Goal: Find specific page/section: Find specific page/section

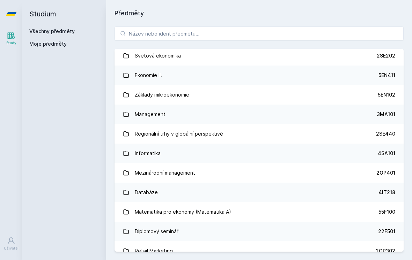
scroll to position [276, 0]
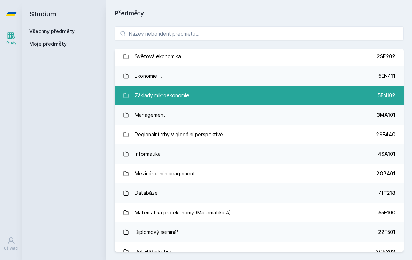
click at [226, 101] on link "Základy mikroekonomie 5EN102" at bounding box center [259, 96] width 289 height 20
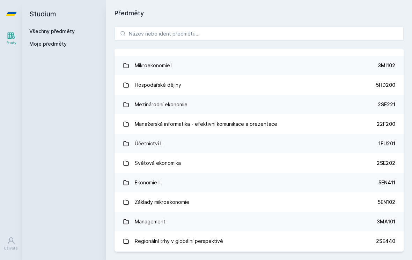
scroll to position [169, 0]
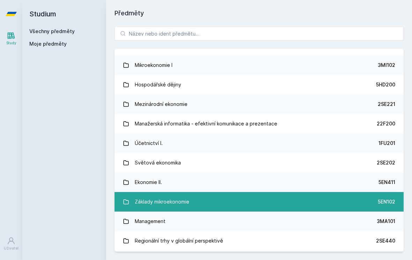
click at [322, 210] on link "Základy mikroekonomie 5EN102" at bounding box center [259, 202] width 289 height 20
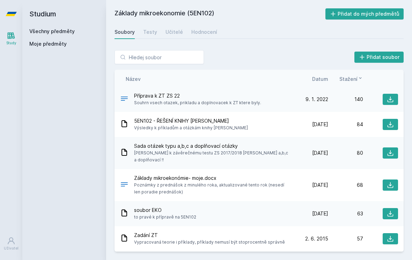
scroll to position [141, 0]
click at [172, 35] on div "Učitelé" at bounding box center [174, 32] width 17 height 7
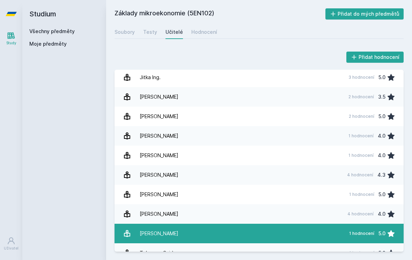
scroll to position [11, 0]
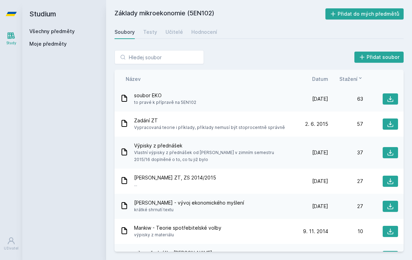
scroll to position [255, 0]
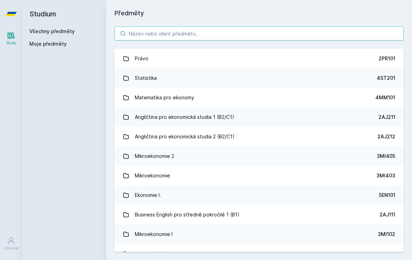
click at [200, 27] on input "search" at bounding box center [259, 34] width 289 height 14
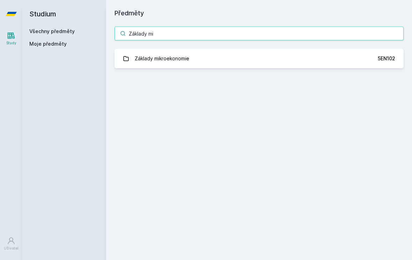
type input "Základy m"
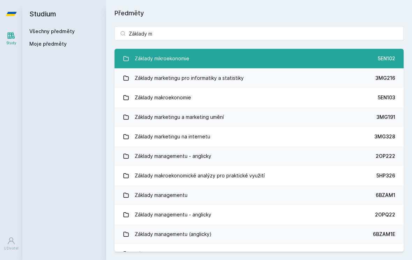
click at [357, 49] on link "Základy mikroekonomie 5EN102" at bounding box center [259, 59] width 289 height 20
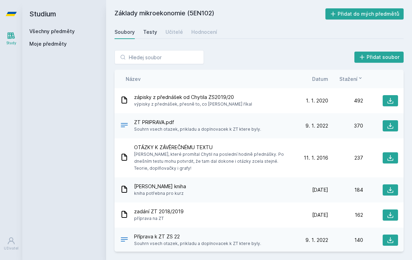
click at [147, 29] on div "Testy" at bounding box center [150, 32] width 14 height 7
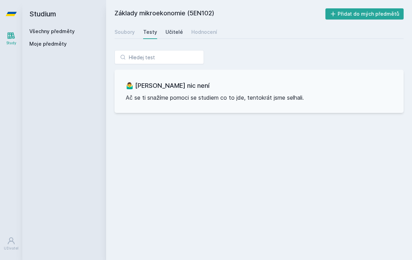
click at [167, 25] on link "Učitelé" at bounding box center [174, 32] width 17 height 14
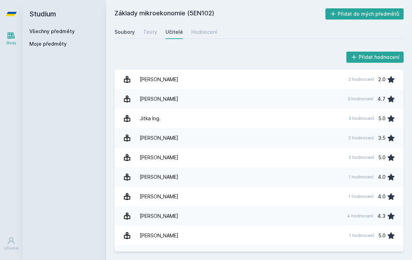
click at [126, 29] on div "Soubory" at bounding box center [125, 32] width 20 height 7
click at [125, 30] on div "Soubory" at bounding box center [125, 32] width 20 height 7
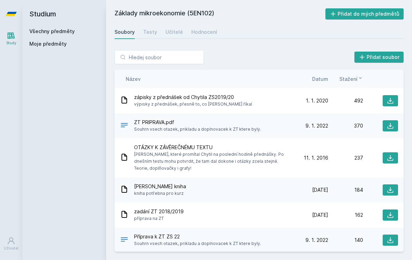
click at [122, 36] on link "Soubory" at bounding box center [125, 32] width 20 height 14
click at [54, 45] on span "Moje předměty" at bounding box center [47, 44] width 37 height 7
click at [56, 50] on div "Moje předměty" at bounding box center [64, 46] width 70 height 10
click at [55, 46] on span "Moje předměty" at bounding box center [47, 44] width 37 height 7
click at [55, 43] on span "Moje předměty" at bounding box center [47, 44] width 37 height 7
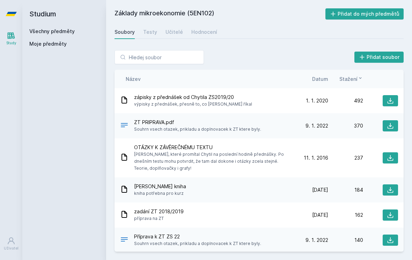
click at [15, 35] on icon at bounding box center [11, 35] width 8 height 8
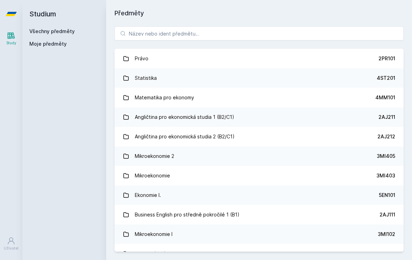
click at [55, 47] on div "Moje předměty" at bounding box center [64, 46] width 70 height 10
click at [56, 45] on span "Moje předměty" at bounding box center [47, 44] width 37 height 7
click at [43, 43] on span "Moje předměty" at bounding box center [47, 44] width 37 height 7
click at [46, 32] on link "Všechny předměty" at bounding box center [51, 31] width 45 height 6
click at [249, 32] on input "search" at bounding box center [259, 34] width 289 height 14
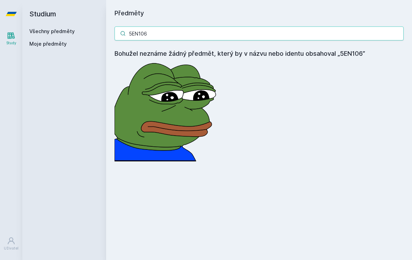
type input "5EN106"
click at [40, 25] on h2 "Studium" at bounding box center [64, 14] width 70 height 28
click at [42, 30] on link "Všechny předměty" at bounding box center [51, 31] width 45 height 6
